Goal: Check status: Check status

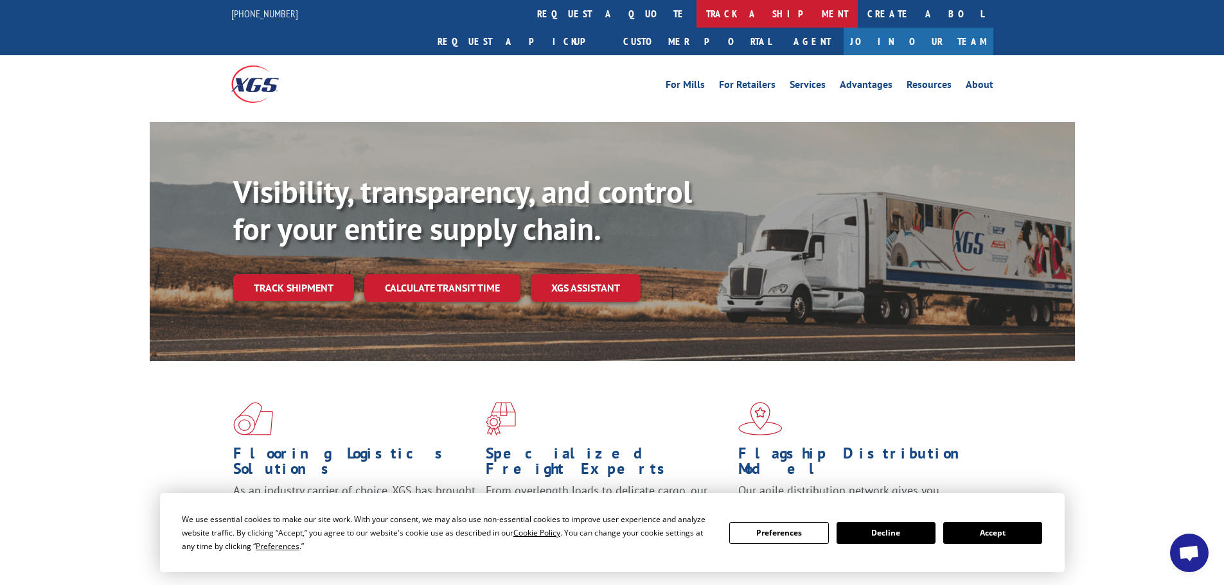
click at [696, 9] on link "track a shipment" at bounding box center [776, 14] width 161 height 28
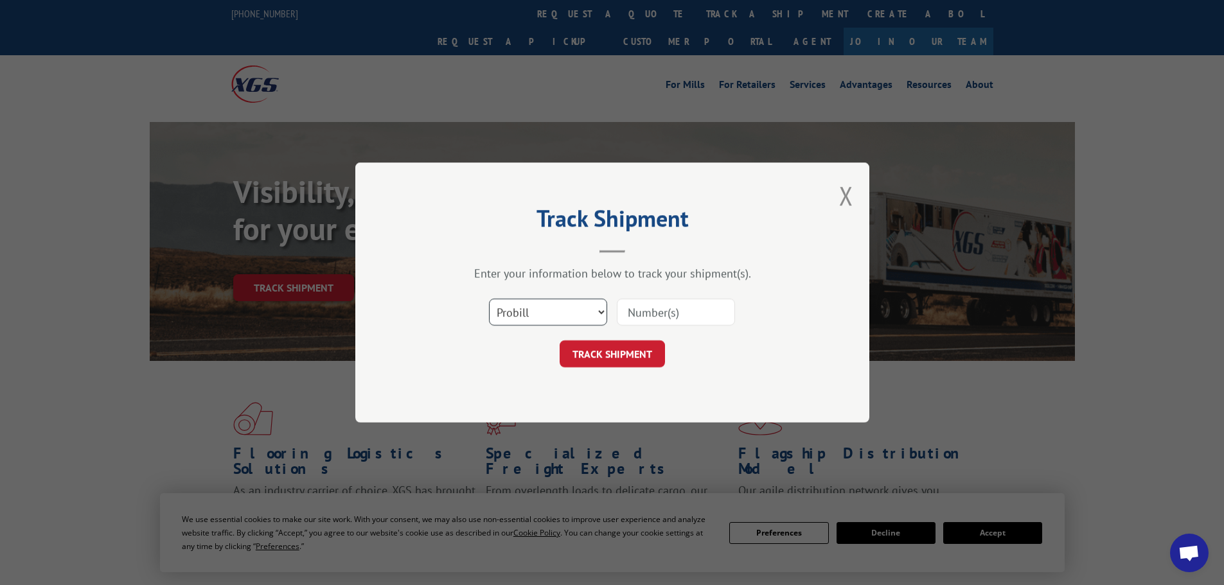
click at [514, 312] on select "Select category... Probill BOL PO" at bounding box center [548, 312] width 118 height 27
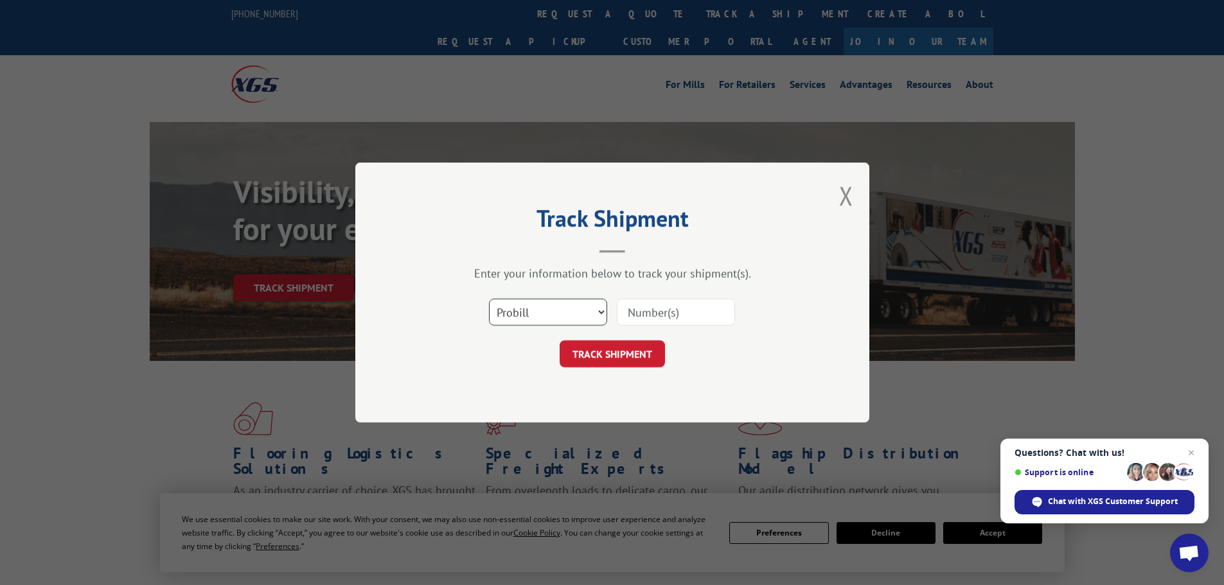
select select "po"
click at [489, 299] on select "Select category... Probill BOL PO" at bounding box center [548, 312] width 118 height 27
click at [670, 313] on input at bounding box center [676, 312] width 118 height 27
paste input "06532080"
type input "06532080"
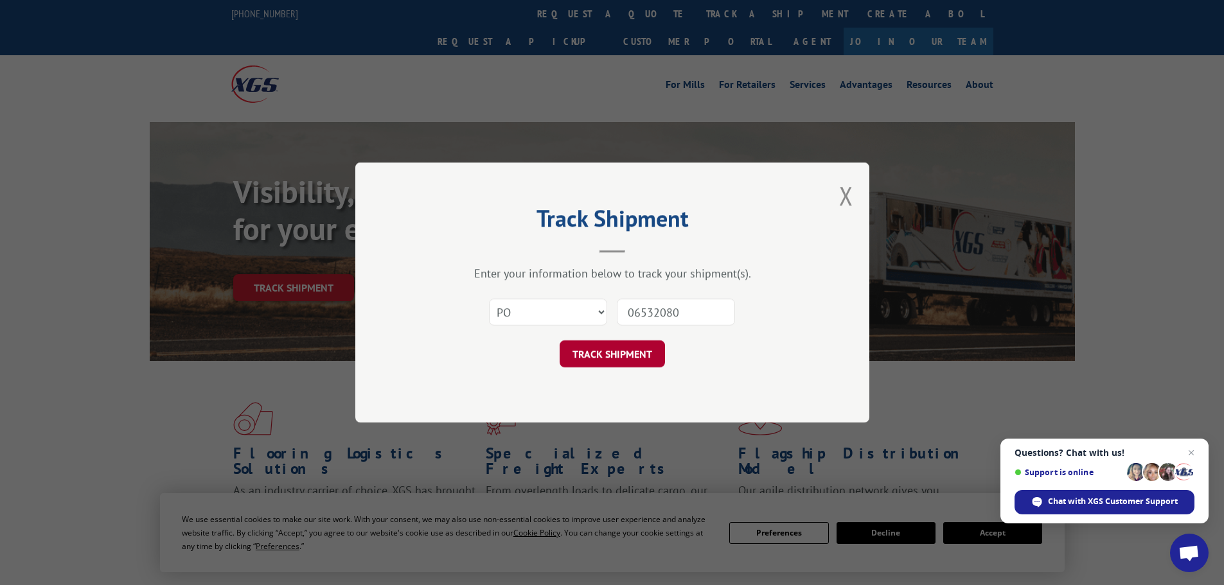
click at [598, 349] on button "TRACK SHIPMENT" at bounding box center [612, 353] width 105 height 27
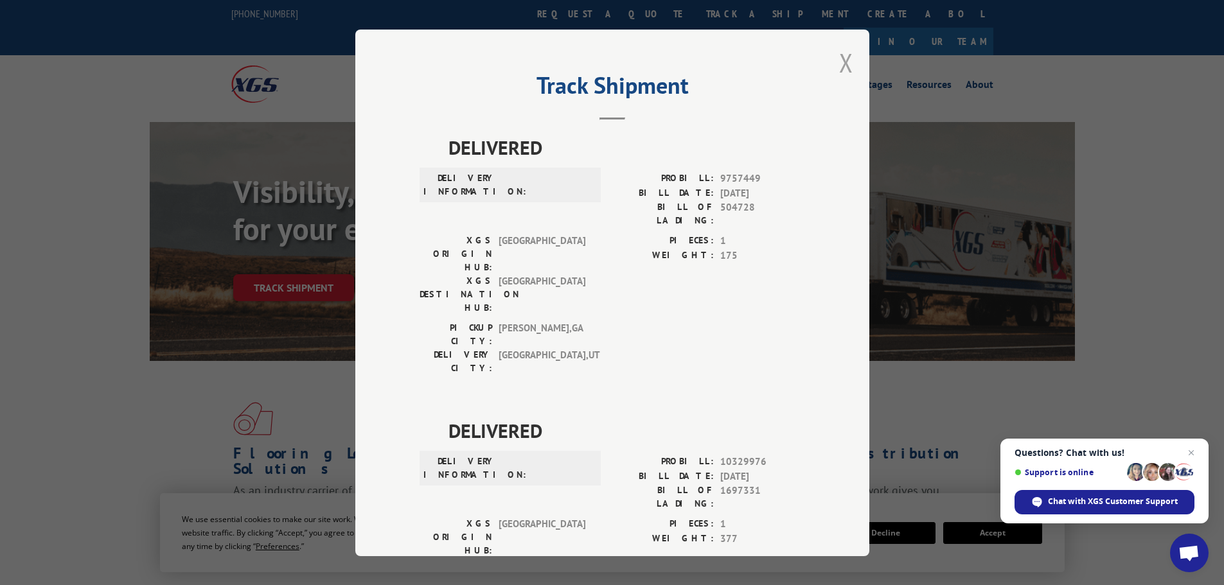
click at [839, 60] on button "Close modal" at bounding box center [846, 63] width 14 height 34
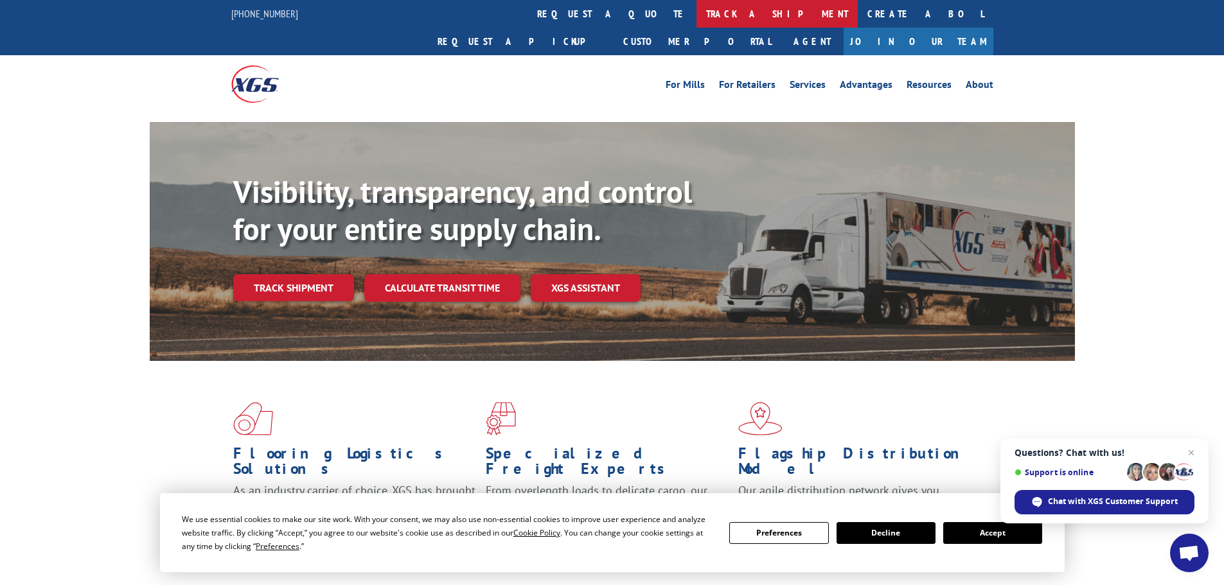
click at [696, 6] on link "track a shipment" at bounding box center [776, 14] width 161 height 28
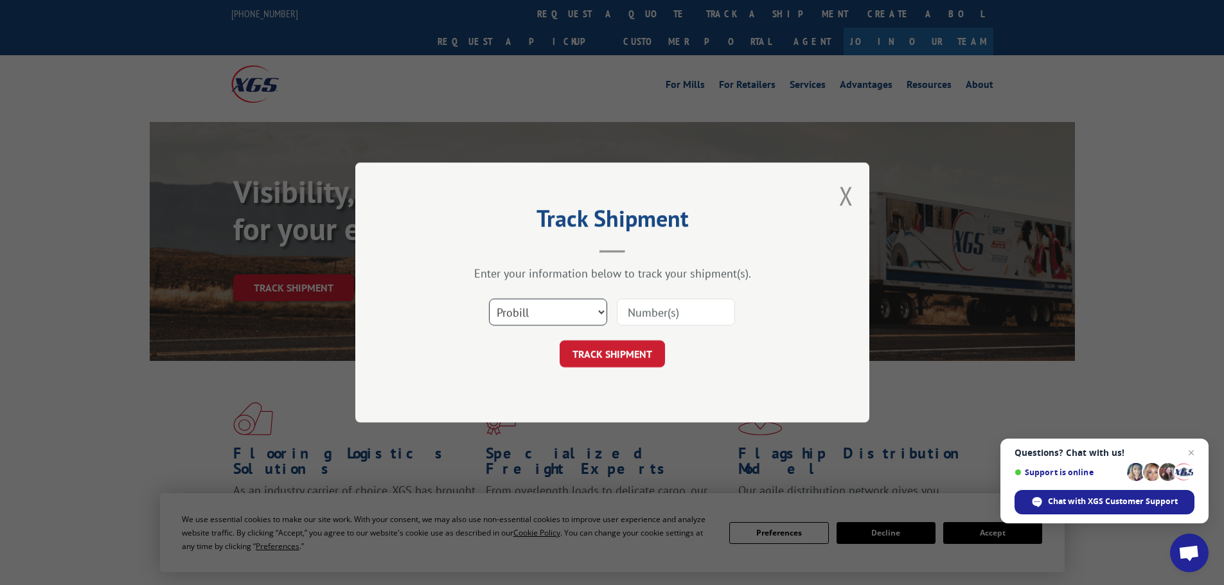
click at [506, 314] on select "Select category... Probill BOL PO" at bounding box center [548, 312] width 118 height 27
select select "po"
click at [489, 299] on select "Select category... Probill BOL PO" at bounding box center [548, 312] width 118 height 27
click at [644, 312] on input at bounding box center [676, 312] width 118 height 27
paste input "06532081"
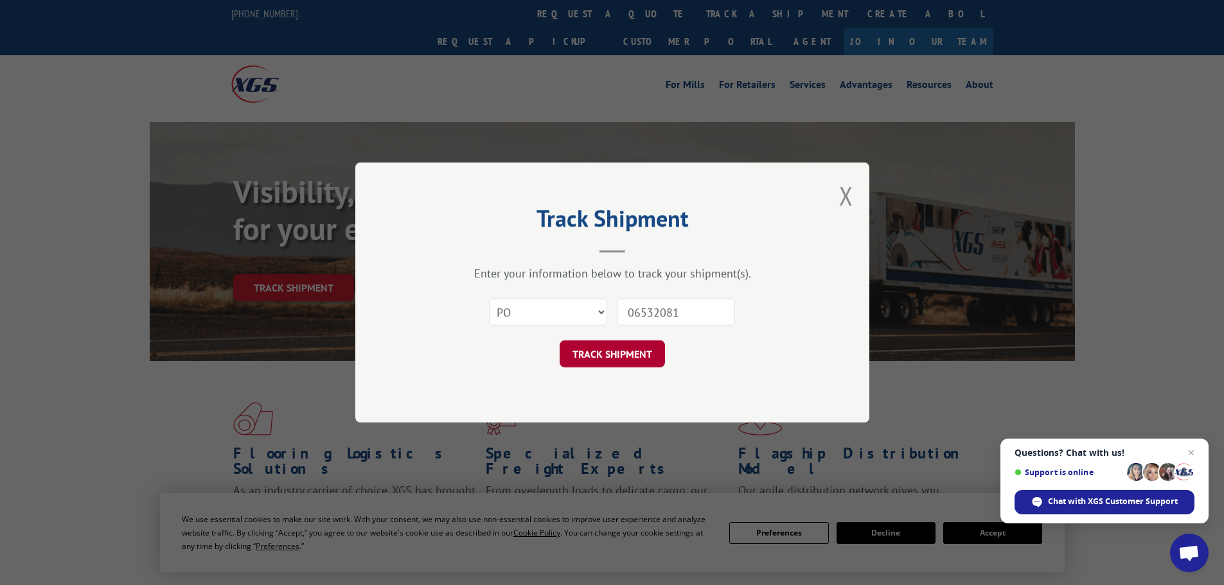
type input "06532081"
click at [607, 353] on button "TRACK SHIPMENT" at bounding box center [612, 353] width 105 height 27
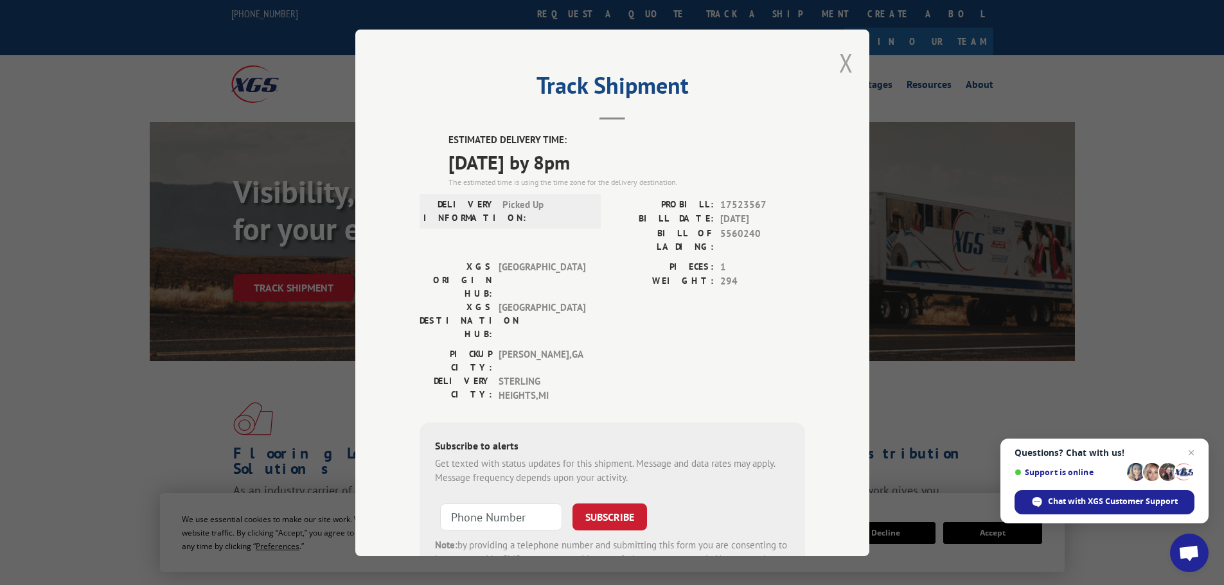
click at [839, 64] on button "Close modal" at bounding box center [846, 63] width 14 height 34
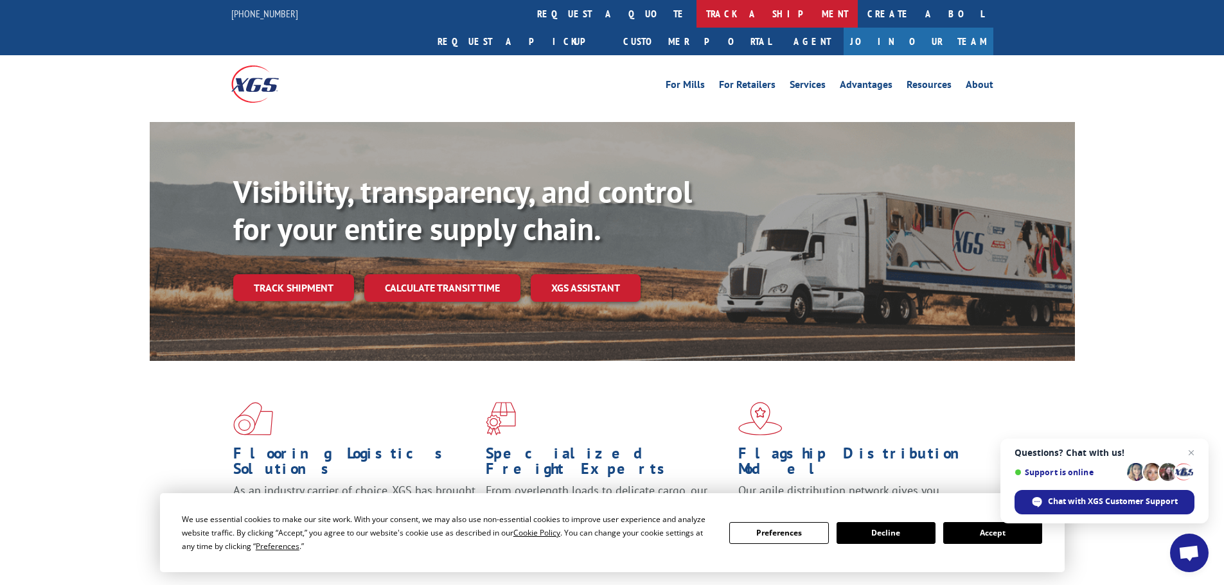
click at [696, 8] on link "track a shipment" at bounding box center [776, 14] width 161 height 28
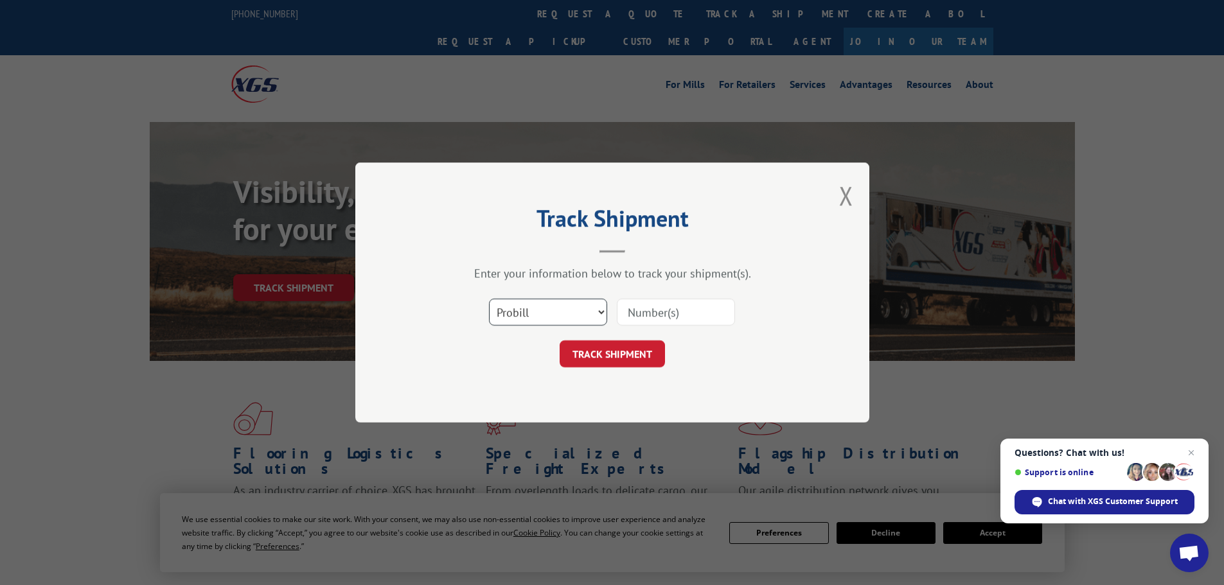
click at [532, 313] on select "Select category... Probill BOL PO" at bounding box center [548, 312] width 118 height 27
select select "po"
click at [489, 299] on select "Select category... Probill BOL PO" at bounding box center [548, 312] width 118 height 27
click at [634, 313] on input at bounding box center [676, 312] width 118 height 27
paste input "06532079"
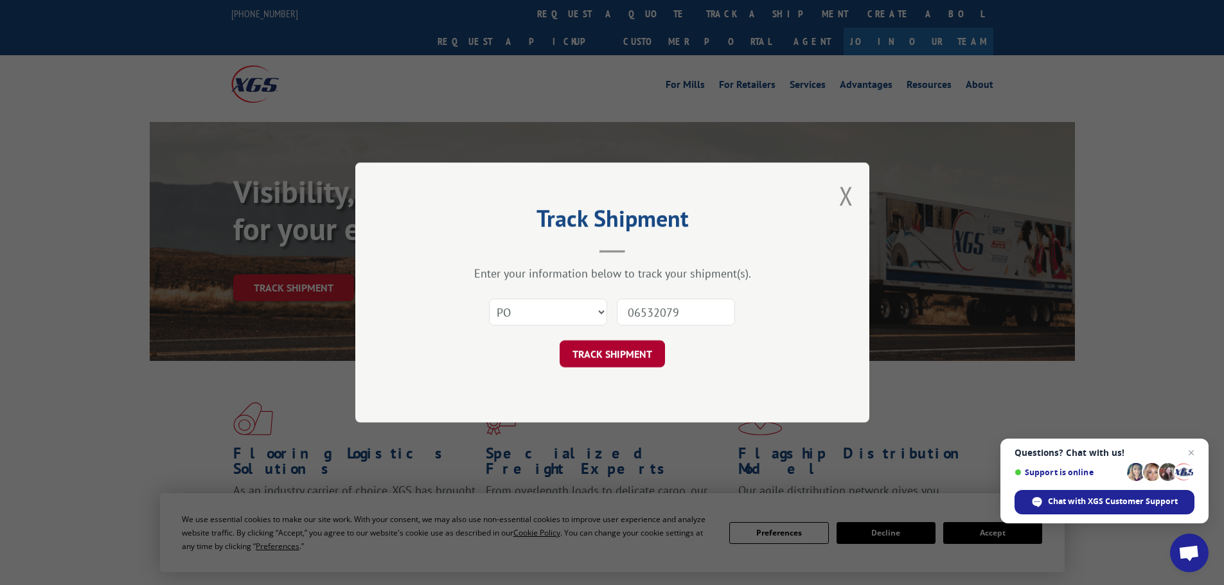
type input "06532079"
click at [613, 347] on button "TRACK SHIPMENT" at bounding box center [612, 353] width 105 height 27
